Goal: Task Accomplishment & Management: Manage account settings

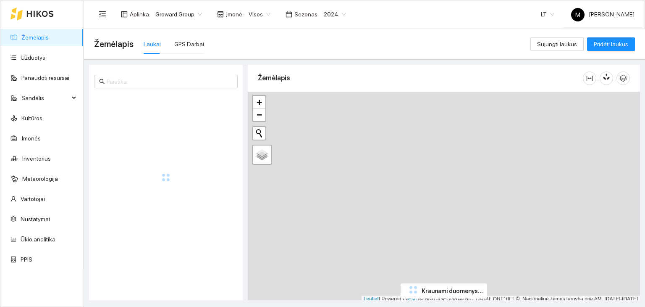
click at [324, 12] on span "2024" at bounding box center [335, 14] width 22 height 13
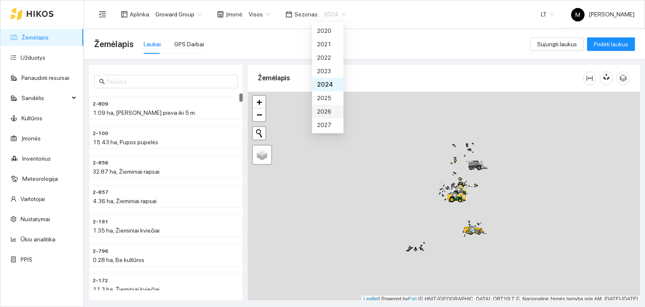
click at [330, 113] on div "2026" at bounding box center [327, 111] width 21 height 9
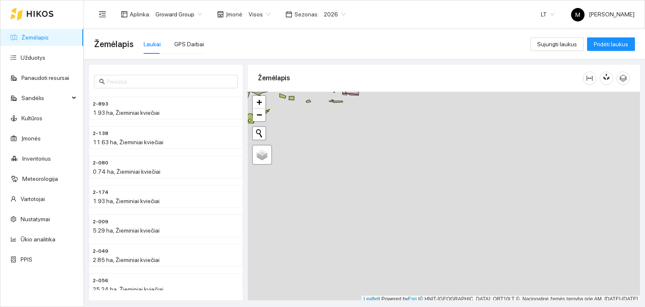
scroll to position [2, 0]
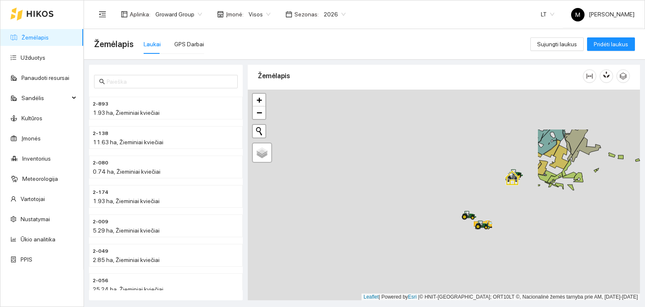
drag, startPoint x: 314, startPoint y: 211, endPoint x: 644, endPoint y: 271, distance: 334.9
click at [644, 271] on main "Žemėlapis Laukai GPS Darbai Sujungti laukus Pridėti laukus 2-893 1.93 ha, Žiemi…" at bounding box center [364, 168] width 561 height 278
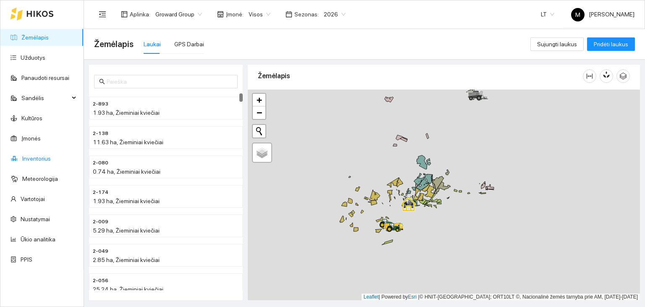
click at [38, 155] on link "Inventorius" at bounding box center [36, 158] width 29 height 7
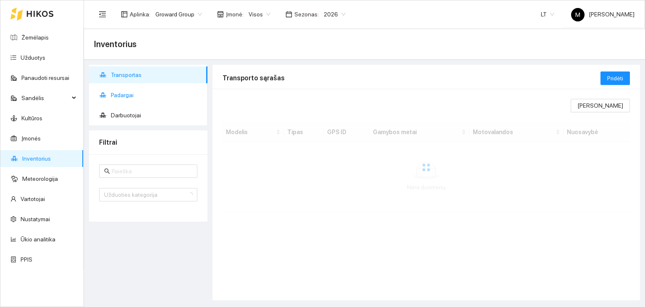
click at [134, 86] on ul "Transportas Padargai Darbuotojai" at bounding box center [148, 95] width 118 height 60
click at [133, 95] on span "Padargai" at bounding box center [156, 95] width 90 height 17
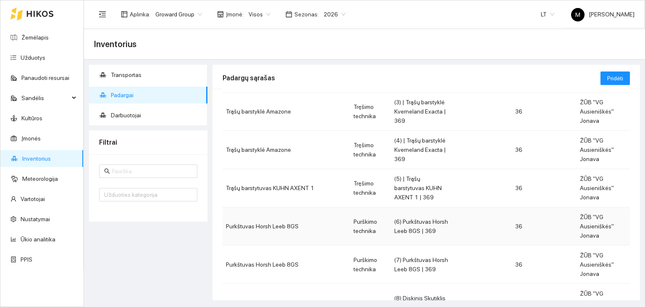
scroll to position [165, 0]
click at [512, 168] on td "36" at bounding box center [544, 187] width 65 height 38
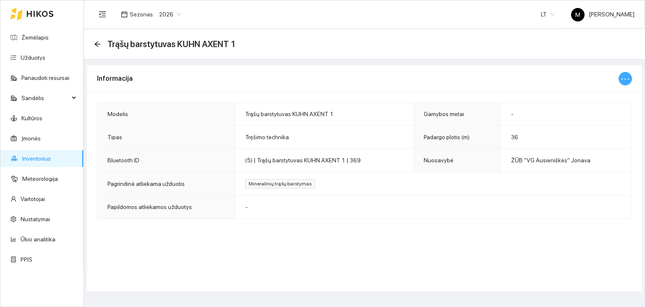
click at [631, 78] on button "button" at bounding box center [625, 78] width 13 height 13
click at [605, 99] on span "Keisti informaciją" at bounding box center [607, 94] width 43 height 9
type input "Trąšų barstytuvas KUHN AXENT 1"
type input "36"
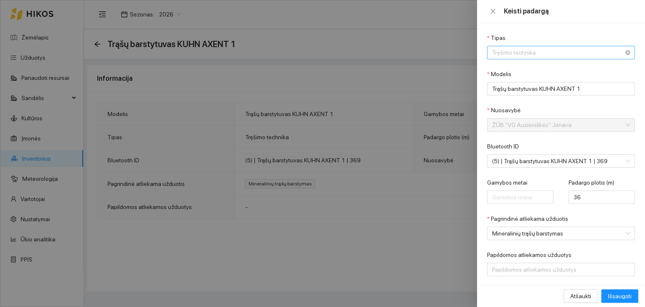
click at [527, 54] on span "Tręšimo technika" at bounding box center [555, 52] width 126 height 13
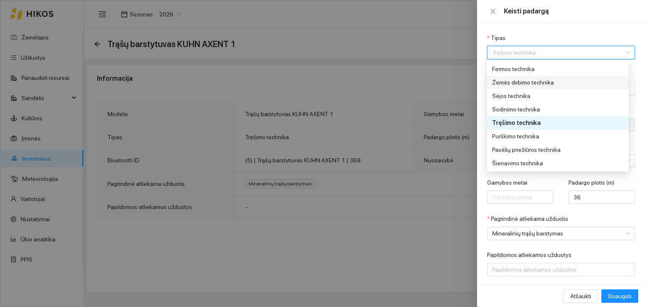
click at [510, 81] on div "Žemės dirbimo technika" at bounding box center [555, 82] width 126 height 9
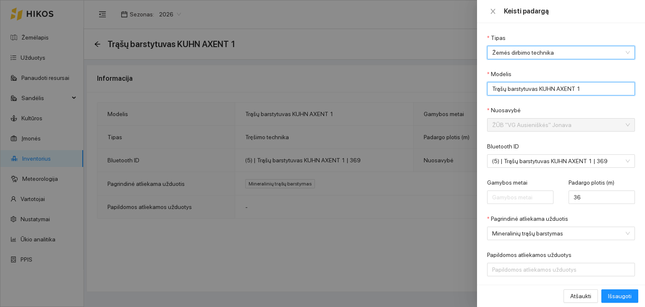
click at [525, 93] on input "Trąšų barstytuvas KUHN AXENT 1" at bounding box center [561, 88] width 148 height 13
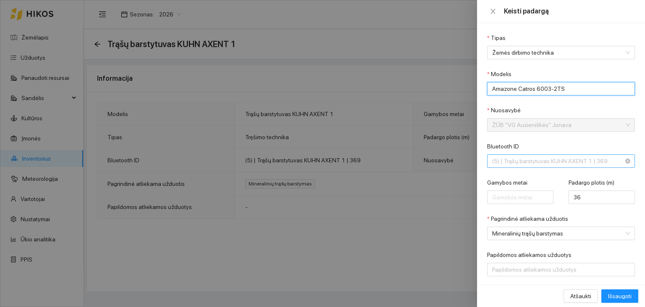
click at [523, 158] on span "(5) | Trąšų barstytuvas KUHN AXENT 1 | 369" at bounding box center [555, 161] width 126 height 13
type input "Amazone Catros 6003-2TS"
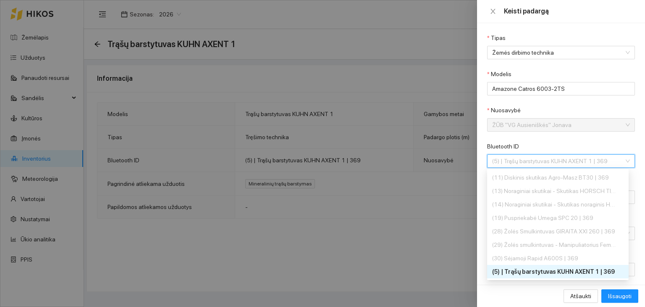
click at [533, 274] on div "(5) | Trąšų barstytuvas KUHN AXENT 1 | 369" at bounding box center [555, 271] width 126 height 9
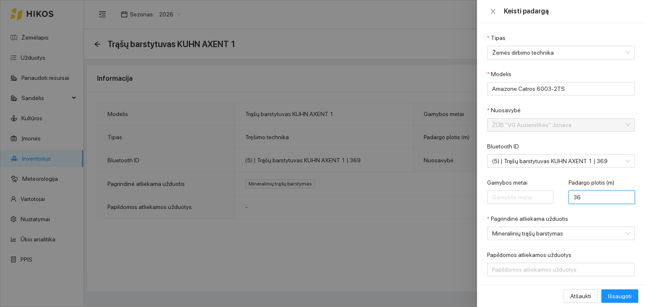
click at [582, 197] on input "36" at bounding box center [602, 196] width 66 height 13
type input "3"
click at [576, 229] on span "Mineralinių trąšų barstymas" at bounding box center [555, 233] width 126 height 13
type input "6"
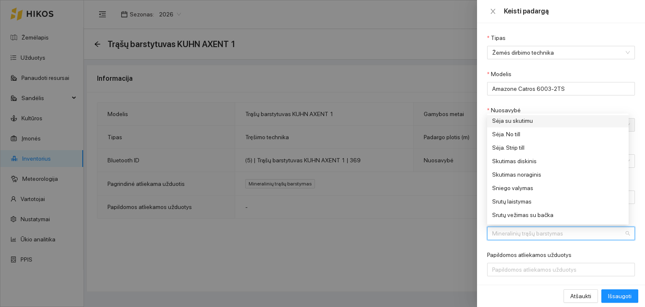
scroll to position [378, 0]
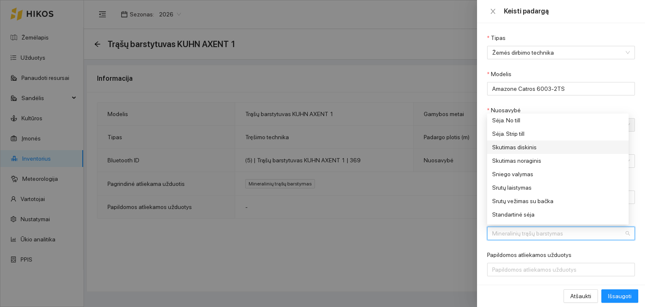
click at [513, 148] on div "Skutimas diskinis" at bounding box center [555, 146] width 126 height 9
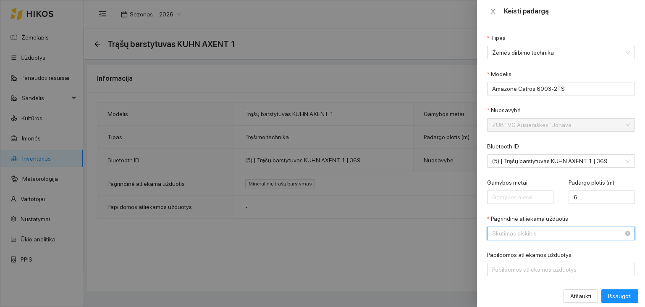
click at [598, 234] on span "Skutimas diskinis" at bounding box center [555, 233] width 126 height 13
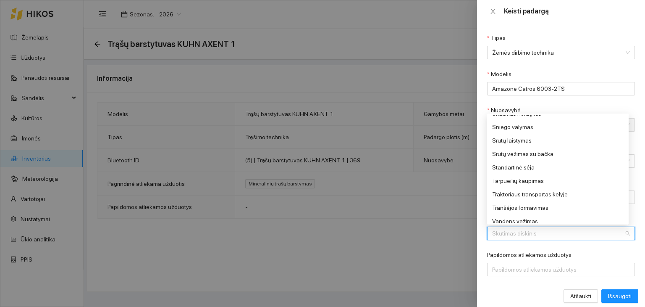
scroll to position [383, 0]
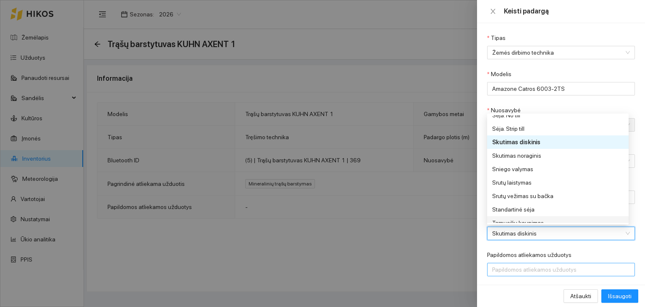
click at [582, 271] on div at bounding box center [556, 269] width 135 height 10
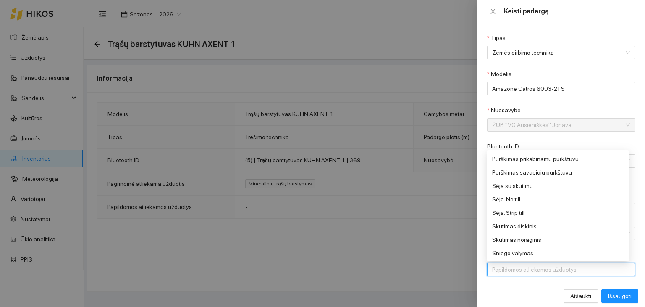
scroll to position [336, 0]
click at [519, 185] on div "Sėja su skutimu" at bounding box center [555, 185] width 126 height 9
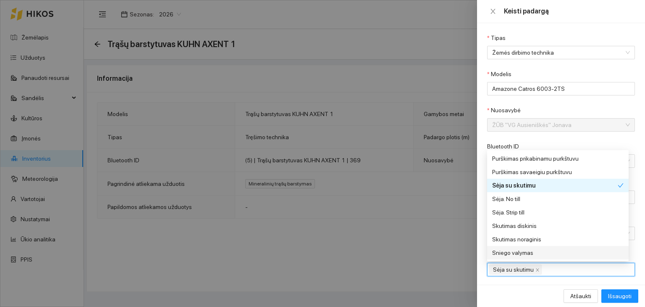
click at [532, 293] on div "Atšaukti Išsaugoti" at bounding box center [561, 295] width 155 height 13
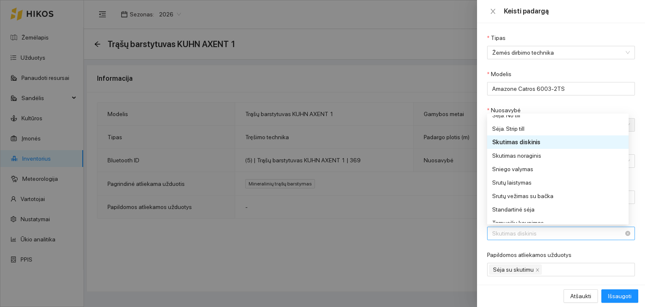
click at [548, 236] on span "Skutimas diskinis" at bounding box center [555, 233] width 126 height 13
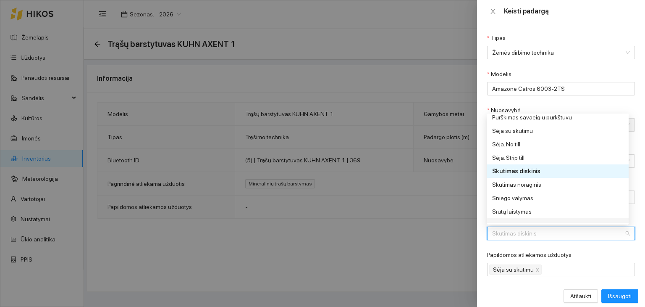
scroll to position [341, 0]
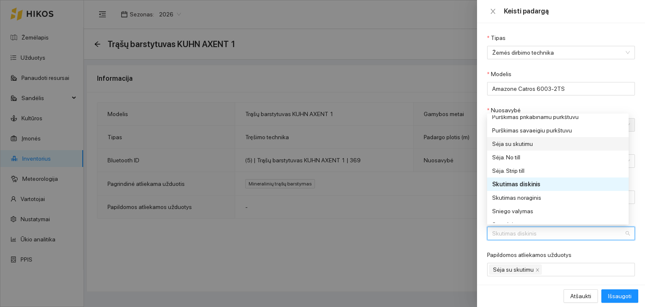
click at [537, 142] on div "Sėja su skutimu" at bounding box center [555, 143] width 126 height 9
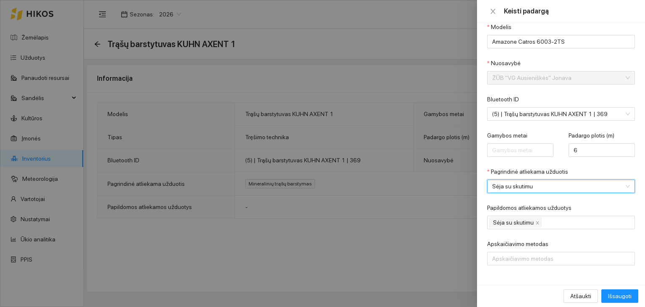
scroll to position [47, 0]
click at [621, 297] on span "Išsaugoti" at bounding box center [620, 295] width 24 height 9
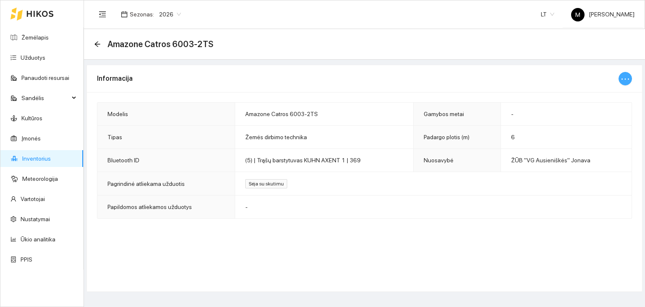
click at [625, 78] on icon "ellipsis" at bounding box center [626, 79] width 10 height 10
click at [608, 94] on span "Keisti informaciją" at bounding box center [607, 94] width 43 height 9
type input "Amazone Catros 6003-2TS"
type input "6"
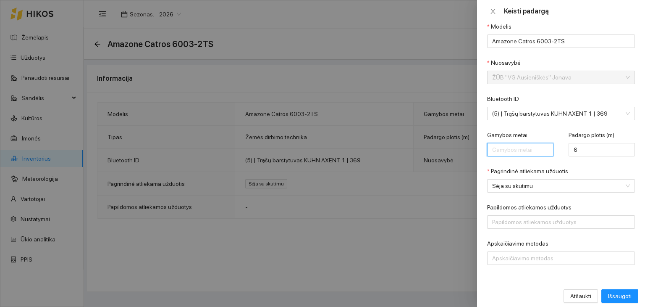
click at [516, 147] on input "Gamybos metai" at bounding box center [520, 149] width 66 height 13
type input "2025"
click at [620, 292] on span "Išsaugoti" at bounding box center [620, 295] width 24 height 9
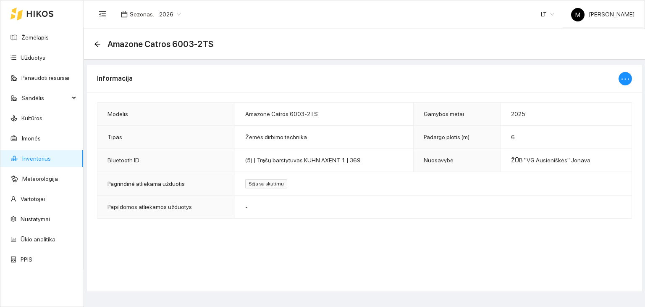
click at [51, 159] on link "Inventorius" at bounding box center [36, 158] width 29 height 7
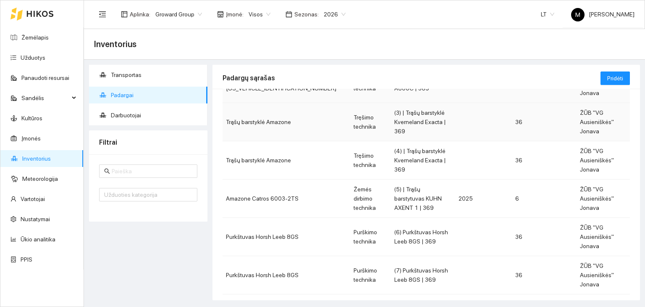
scroll to position [165, 0]
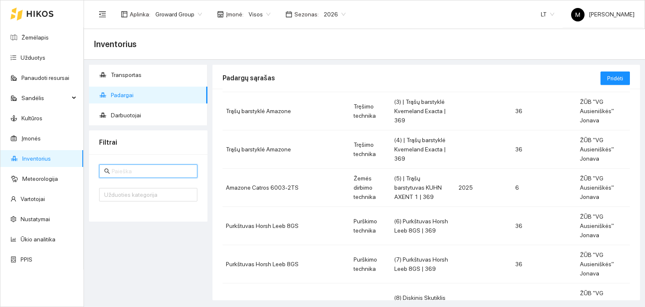
click at [141, 172] on input "text" at bounding box center [152, 170] width 81 height 9
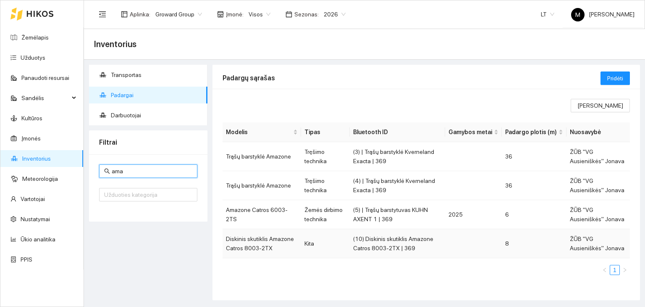
type input "ama"
click at [261, 241] on td "Diskinis skutiklis Amazone Catros 8003-2TX" at bounding box center [262, 243] width 79 height 29
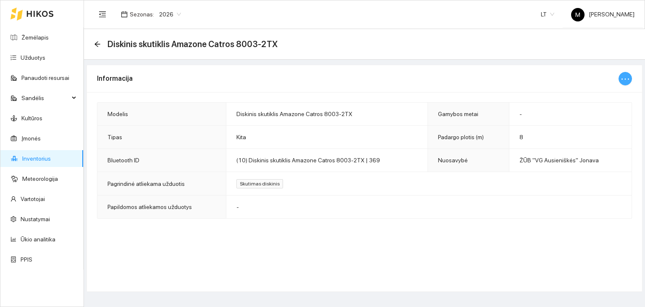
click at [623, 83] on icon "ellipsis" at bounding box center [626, 79] width 10 height 10
click at [616, 91] on span "Keisti informaciją" at bounding box center [607, 94] width 43 height 9
type input "Diskinis skutiklis Amazone Catros 8003-2TX"
type input "8"
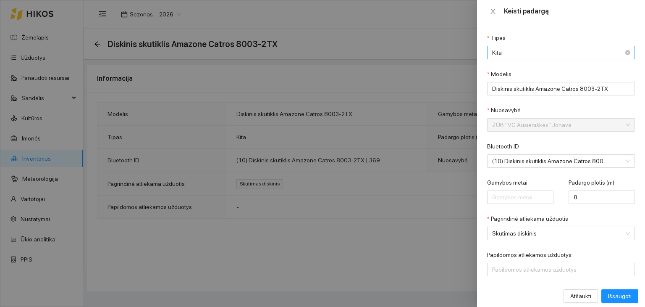
click at [525, 53] on span "Kita" at bounding box center [555, 52] width 126 height 13
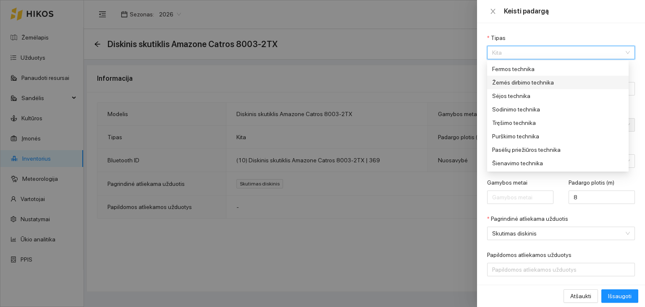
click at [531, 82] on div "Žemės dirbimo technika" at bounding box center [555, 82] width 126 height 9
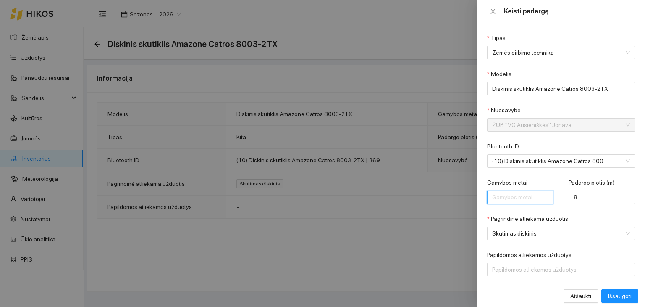
click at [523, 195] on input "Gamybos metai" at bounding box center [520, 196] width 66 height 13
click at [565, 235] on span "Skutimas diskinis" at bounding box center [555, 233] width 126 height 13
type input "2024"
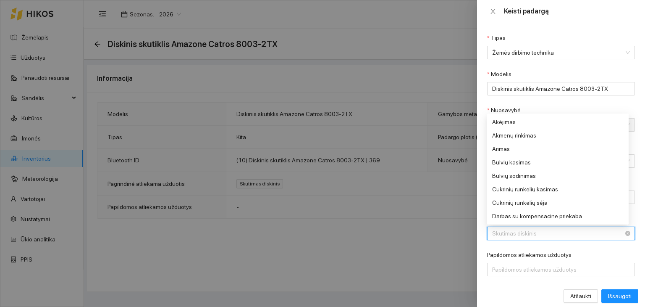
scroll to position [309, 0]
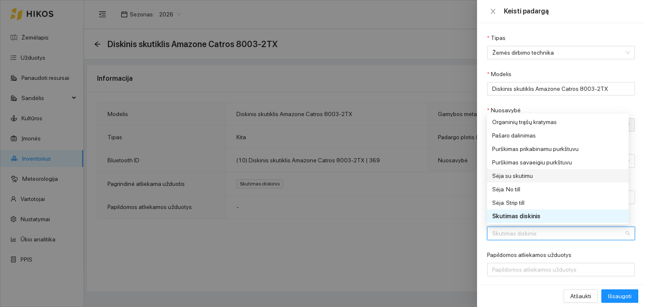
click at [538, 174] on div "Sėja su skutimu" at bounding box center [555, 175] width 126 height 9
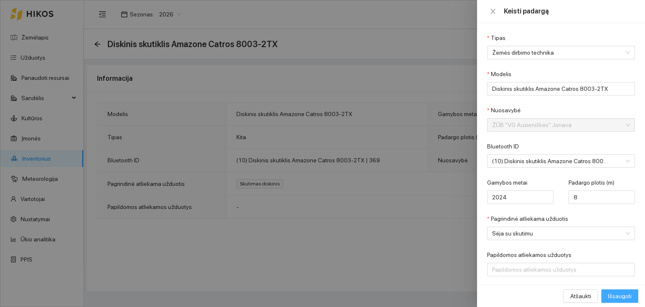
click at [614, 296] on span "Išsaugoti" at bounding box center [620, 295] width 24 height 9
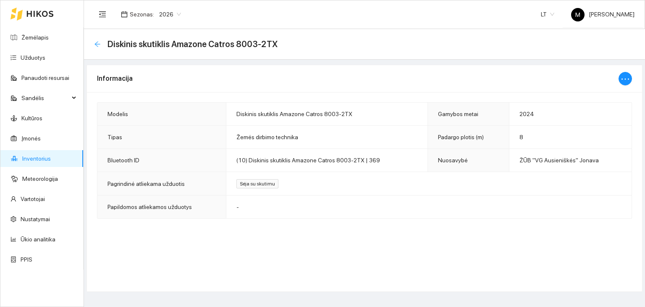
click at [96, 41] on icon "arrow-left" at bounding box center [97, 44] width 7 height 7
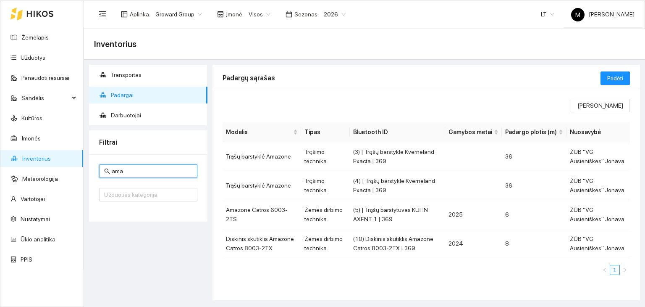
click at [129, 168] on input "ama" at bounding box center [152, 170] width 81 height 9
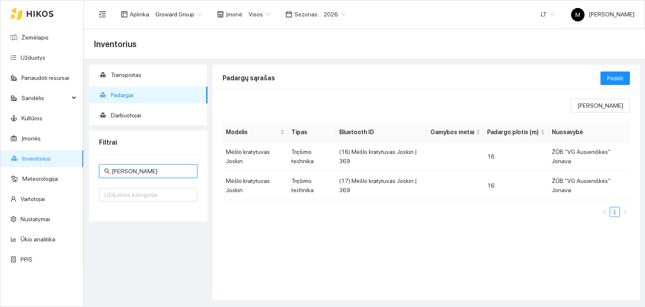
type input "[PERSON_NAME]"
click at [47, 37] on link "Žemėlapis" at bounding box center [34, 37] width 27 height 7
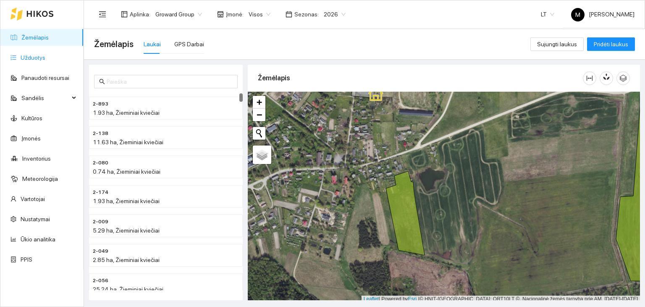
click at [30, 57] on link "Užduotys" at bounding box center [33, 57] width 25 height 7
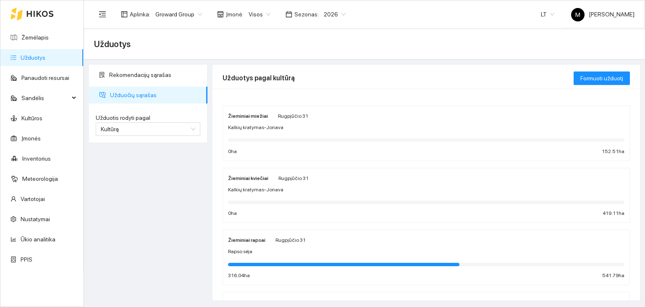
click at [361, 197] on div at bounding box center [426, 201] width 397 height 9
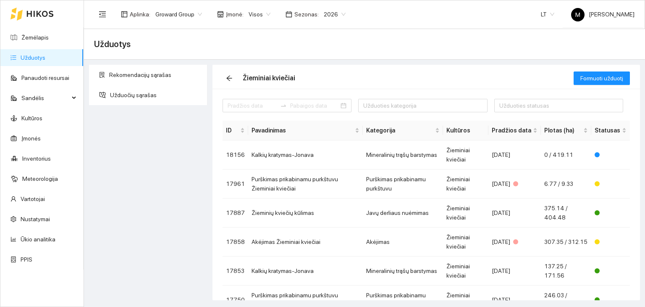
click at [42, 61] on link "Užduotys" at bounding box center [33, 57] width 25 height 7
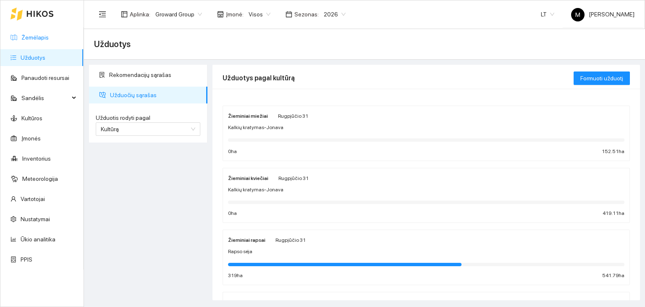
click at [37, 41] on link "Žemėlapis" at bounding box center [34, 37] width 27 height 7
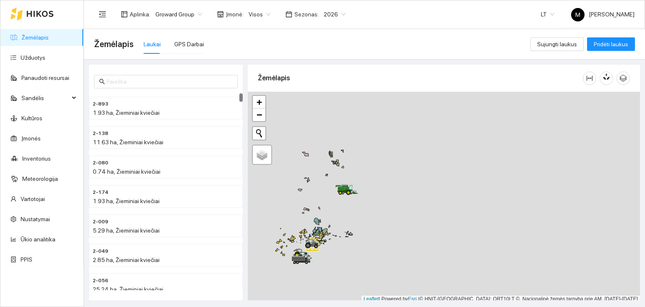
scroll to position [2, 0]
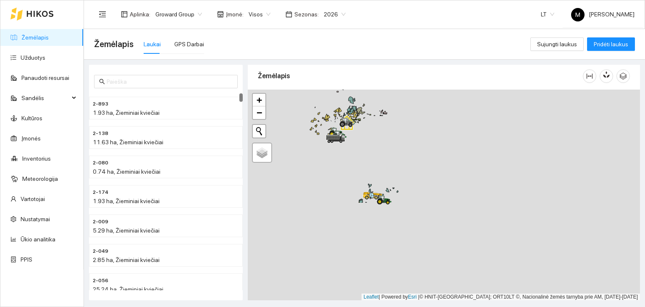
drag, startPoint x: 345, startPoint y: 186, endPoint x: 351, endPoint y: 152, distance: 34.2
click at [351, 152] on div at bounding box center [444, 194] width 392 height 211
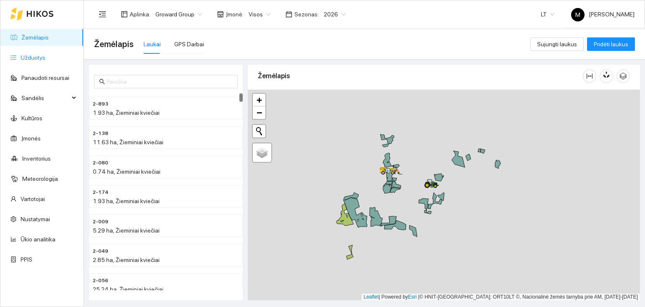
click at [44, 61] on link "Užduotys" at bounding box center [33, 57] width 25 height 7
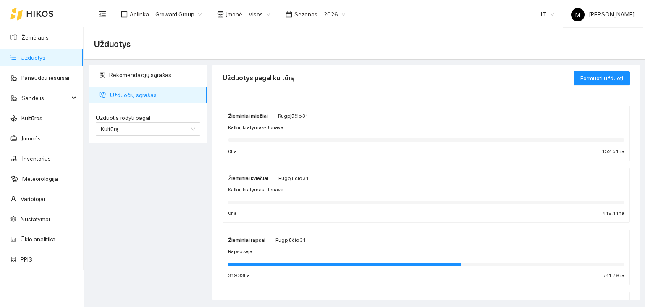
click at [249, 186] on span "Kalkių kratymas-Jonava" at bounding box center [255, 190] width 55 height 8
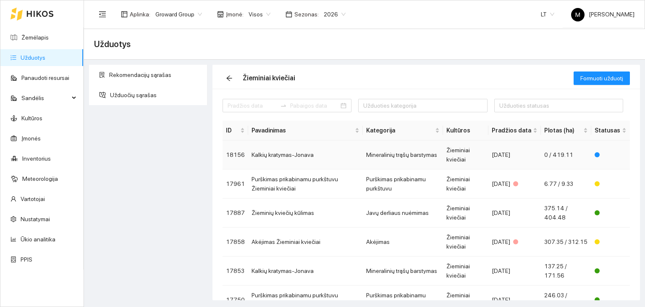
click at [288, 154] on td "Kalkių kratymas-Jonava" at bounding box center [305, 154] width 115 height 29
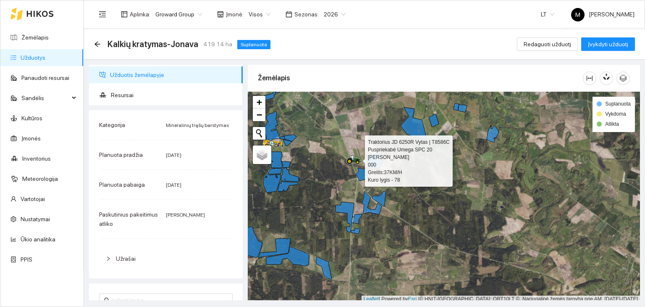
scroll to position [2, 0]
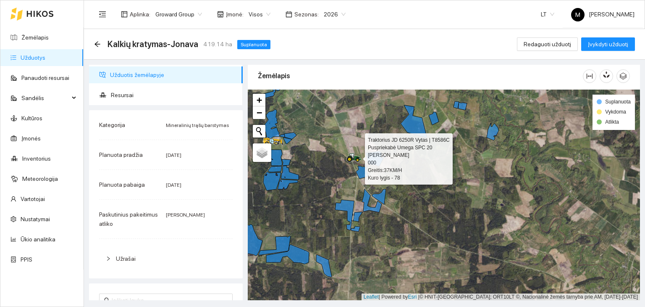
click at [353, 162] on div at bounding box center [354, 157] width 15 height 13
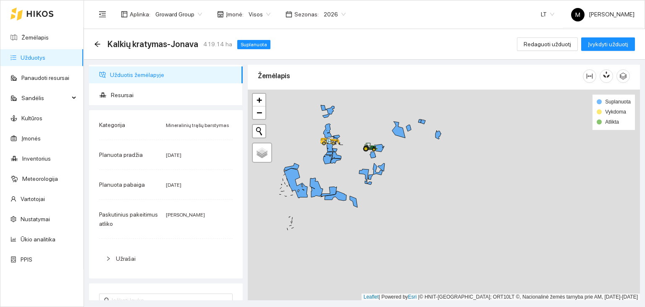
drag, startPoint x: 263, startPoint y: 187, endPoint x: 333, endPoint y: 172, distance: 72.2
click at [333, 172] on div at bounding box center [444, 194] width 392 height 211
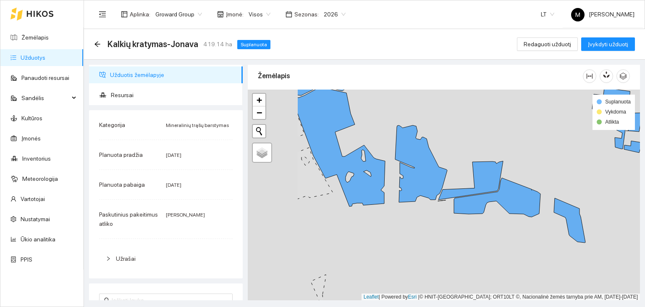
drag, startPoint x: 340, startPoint y: 151, endPoint x: 429, endPoint y: 139, distance: 89.9
click at [429, 139] on div at bounding box center [444, 194] width 392 height 211
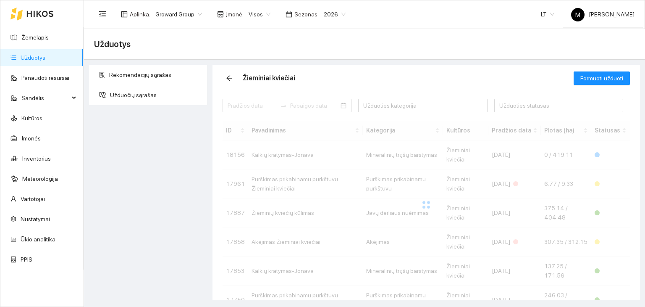
click at [50, 47] on ul "Žemėlapis Užduotys Panaudoti resursai Sandėlis Kultūros Įmonės Inventorius Mete…" at bounding box center [41, 148] width 83 height 242
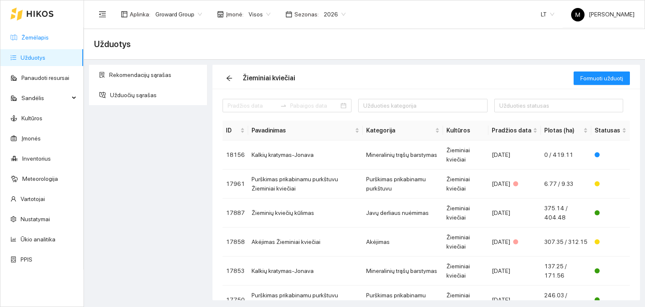
click at [49, 39] on link "Žemėlapis" at bounding box center [34, 37] width 27 height 7
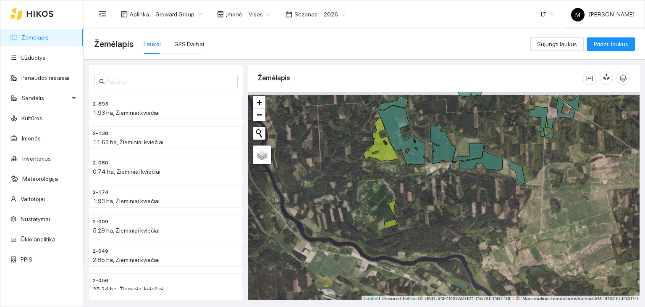
scroll to position [2, 0]
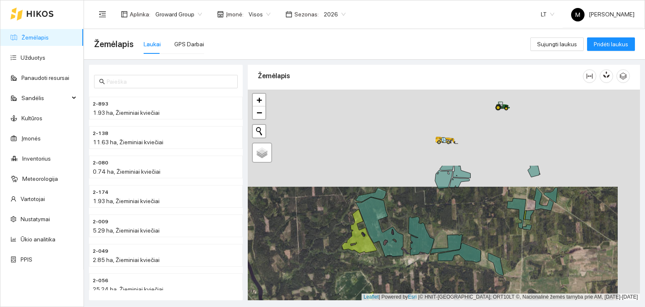
drag, startPoint x: 581, startPoint y: 134, endPoint x: 558, endPoint y: 231, distance: 99.8
click at [559, 231] on div at bounding box center [444, 194] width 392 height 211
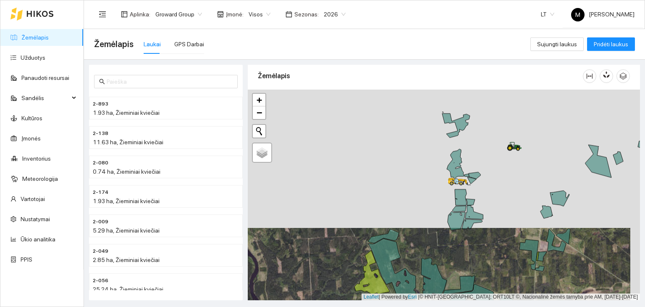
drag, startPoint x: 483, startPoint y: 135, endPoint x: 496, endPoint y: 176, distance: 43.2
click at [496, 176] on div at bounding box center [444, 194] width 392 height 211
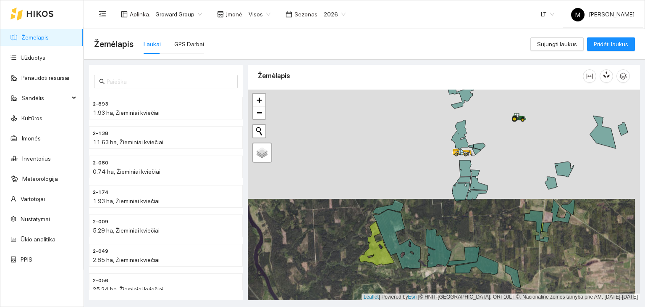
drag, startPoint x: 487, startPoint y: 216, endPoint x: 492, endPoint y: 187, distance: 29.4
click at [492, 187] on div at bounding box center [444, 194] width 392 height 211
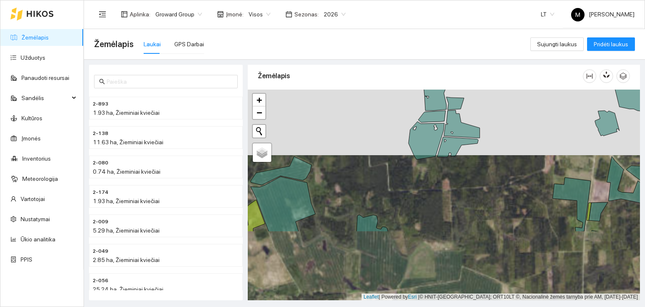
drag, startPoint x: 516, startPoint y: 196, endPoint x: 525, endPoint y: 115, distance: 82.0
click at [525, 115] on div at bounding box center [444, 194] width 392 height 211
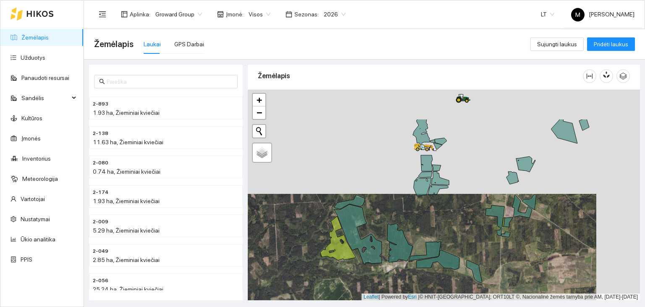
drag, startPoint x: 568, startPoint y: 151, endPoint x: 507, endPoint y: 205, distance: 81.5
click at [507, 205] on div at bounding box center [444, 194] width 392 height 211
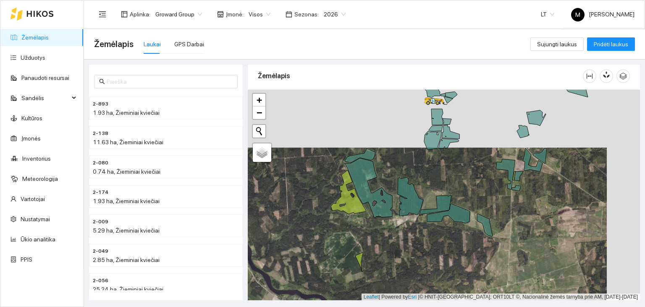
drag, startPoint x: 488, startPoint y: 275, endPoint x: 502, endPoint y: 225, distance: 52.0
click at [502, 225] on div at bounding box center [444, 194] width 392 height 211
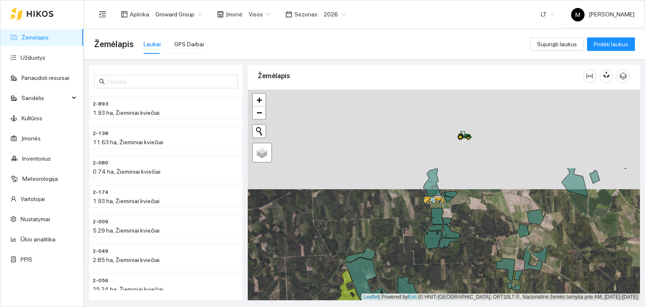
drag, startPoint x: 483, startPoint y: 145, endPoint x: 483, endPoint y: 245, distance: 99.6
click at [483, 245] on div at bounding box center [444, 194] width 392 height 211
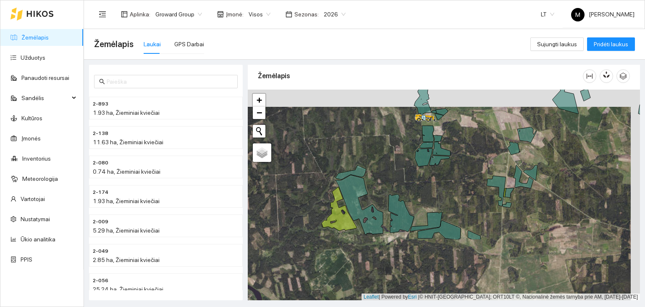
drag, startPoint x: 447, startPoint y: 256, endPoint x: 437, endPoint y: 174, distance: 82.9
click at [437, 174] on div at bounding box center [444, 194] width 392 height 211
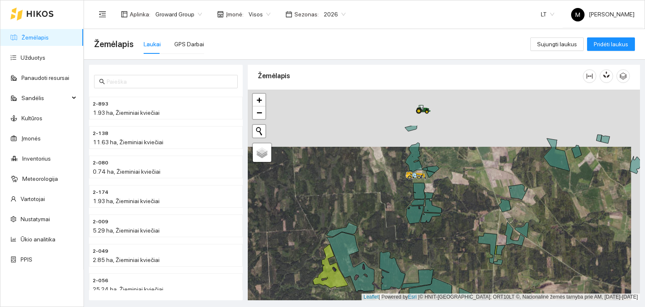
drag, startPoint x: 469, startPoint y: 145, endPoint x: 459, endPoint y: 205, distance: 60.5
click at [459, 205] on div at bounding box center [444, 194] width 392 height 211
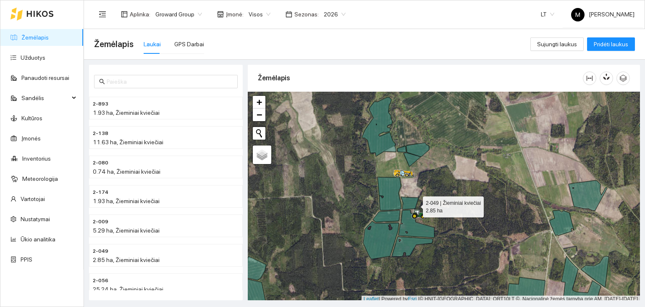
scroll to position [2, 0]
